Goal: Use online tool/utility: Use online tool/utility

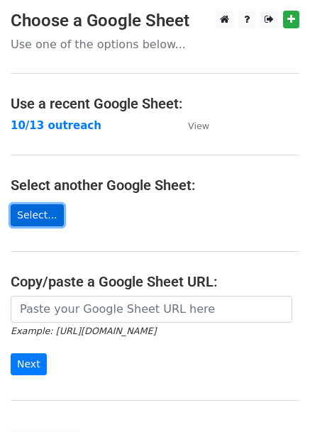
click at [41, 212] on link "Select..." at bounding box center [37, 215] width 53 height 22
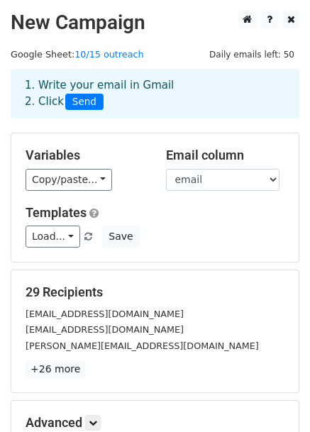
click at [81, 167] on div "Variables Copy/paste... {{handle}} {{email}}" at bounding box center [85, 169] width 141 height 43
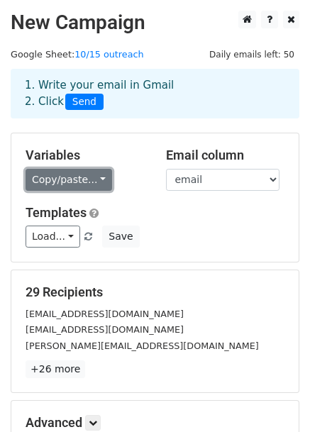
click at [82, 175] on link "Copy/paste..." at bounding box center [69, 180] width 87 height 22
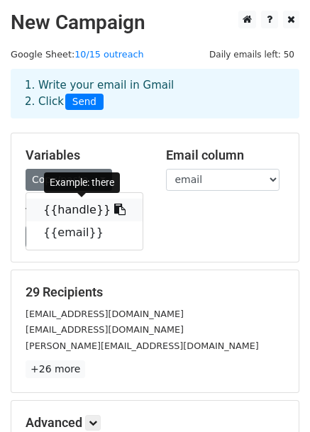
click at [75, 204] on link "{{handle}}" at bounding box center [84, 210] width 116 height 23
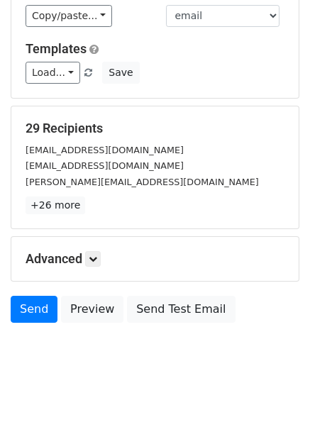
scroll to position [172, 0]
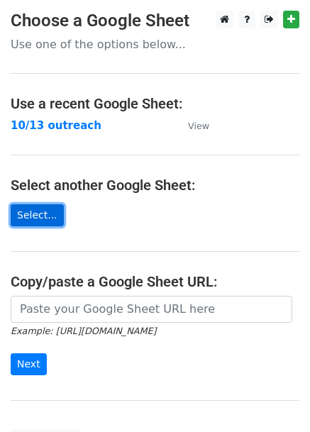
click at [43, 211] on link "Select..." at bounding box center [37, 215] width 53 height 22
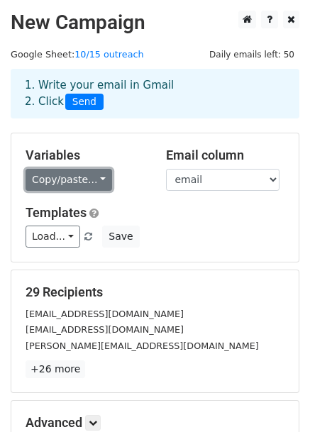
click at [71, 177] on link "Copy/paste..." at bounding box center [69, 180] width 87 height 22
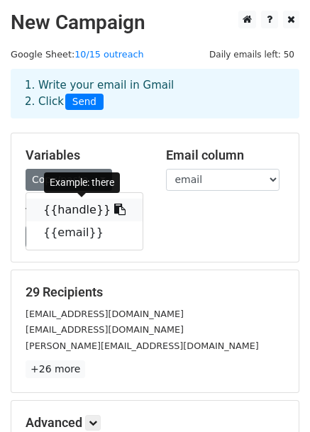
click at [78, 209] on link "{{handle}}" at bounding box center [84, 210] width 116 height 23
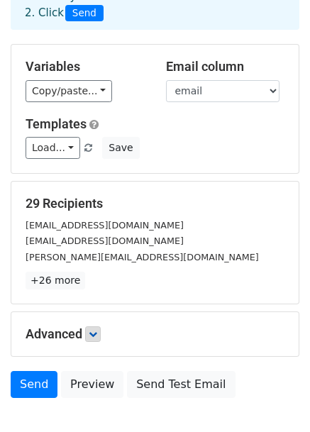
scroll to position [172, 0]
